Goal: Information Seeking & Learning: Learn about a topic

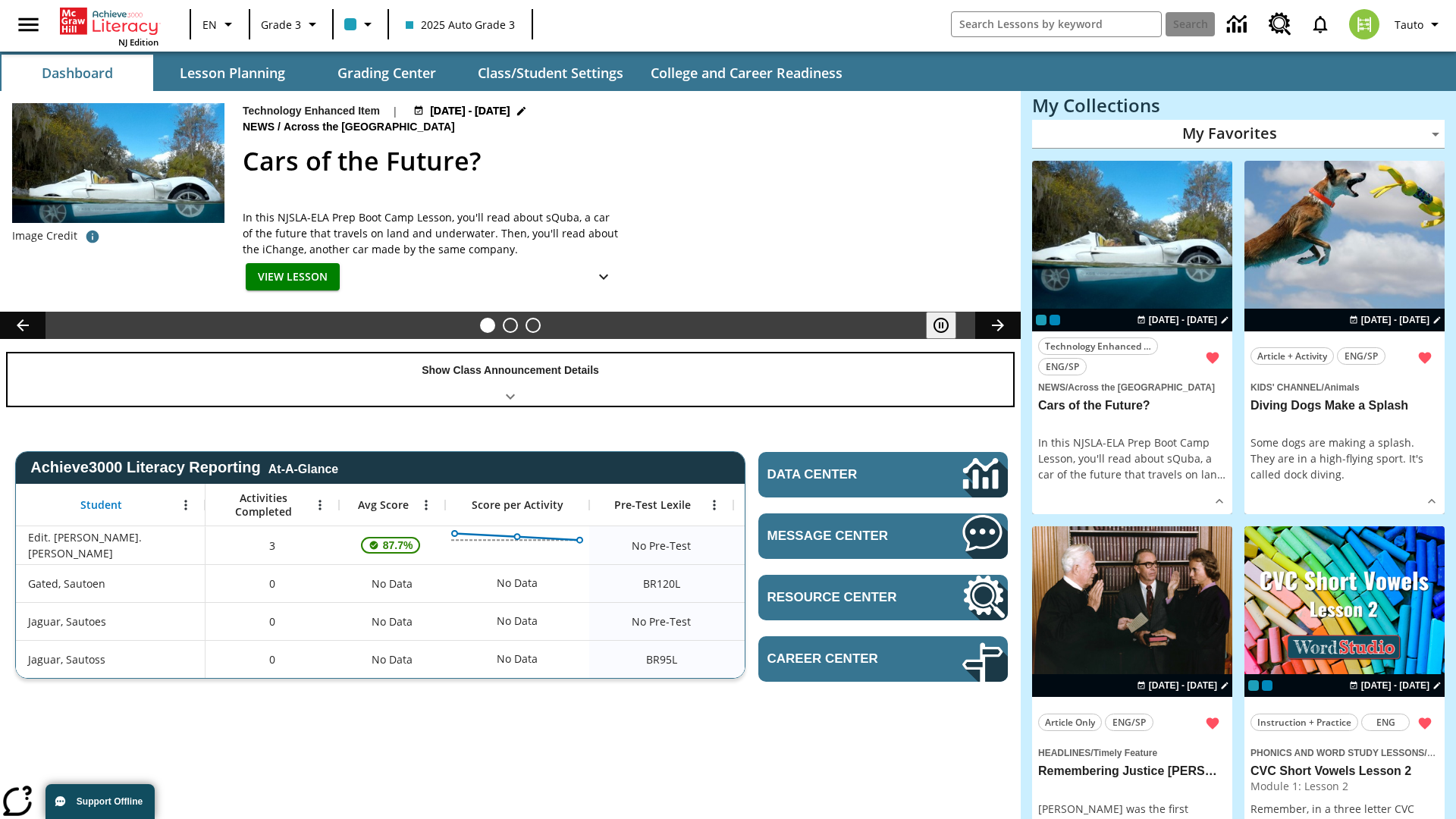
click at [511, 380] on div "Show Class Announcement Details" at bounding box center [510, 380] width 1005 height 52
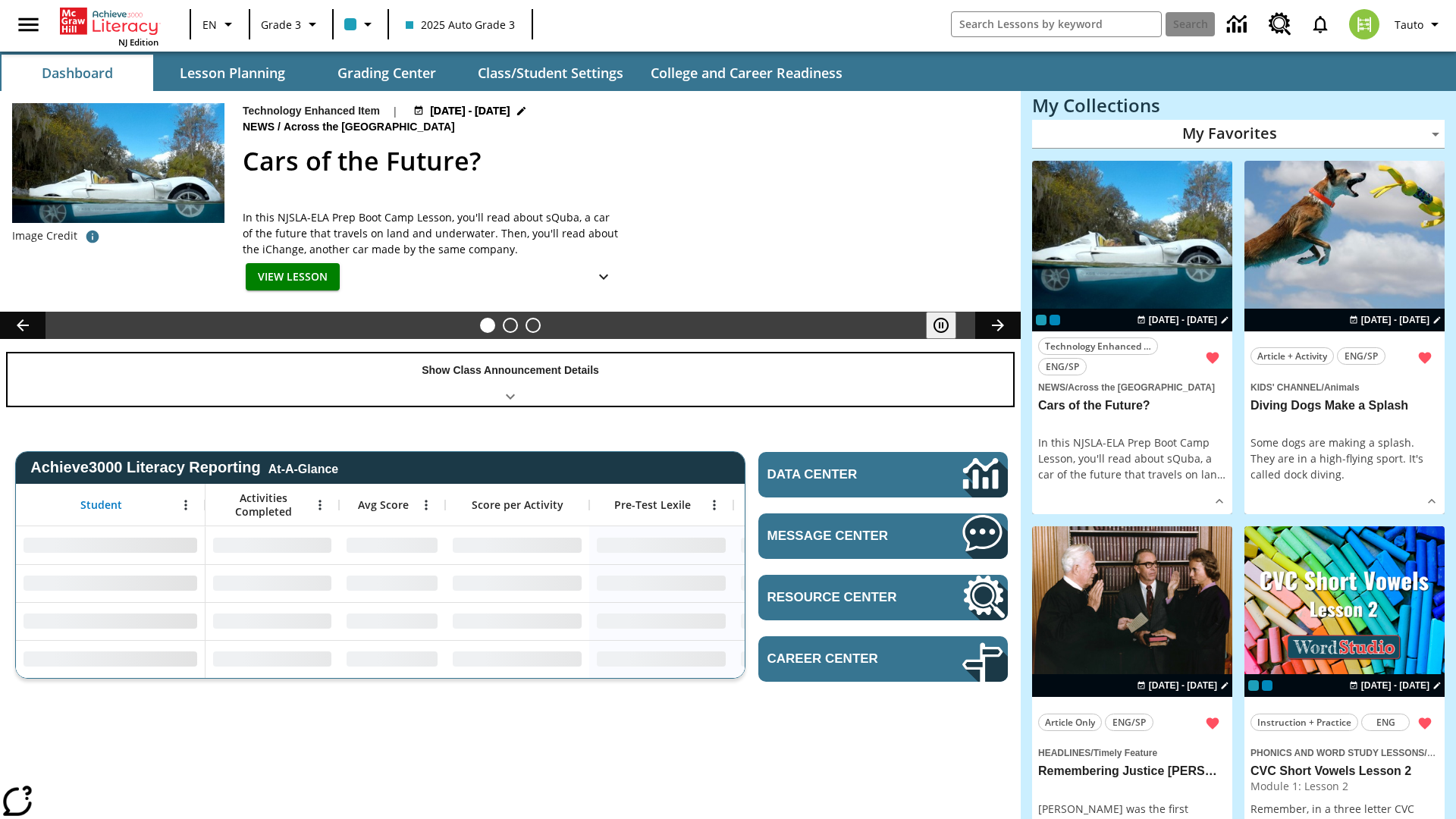
click at [511, 380] on div "Show Class Announcement Details" at bounding box center [510, 380] width 1005 height 52
